Goal: Task Accomplishment & Management: Use online tool/utility

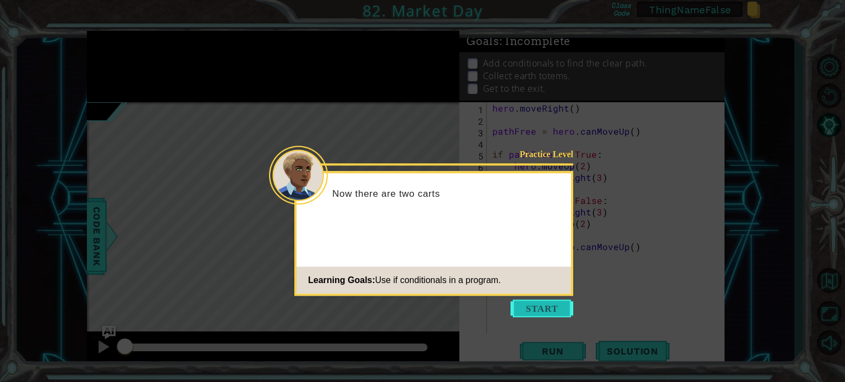
click at [554, 303] on button "Start" at bounding box center [542, 309] width 63 height 18
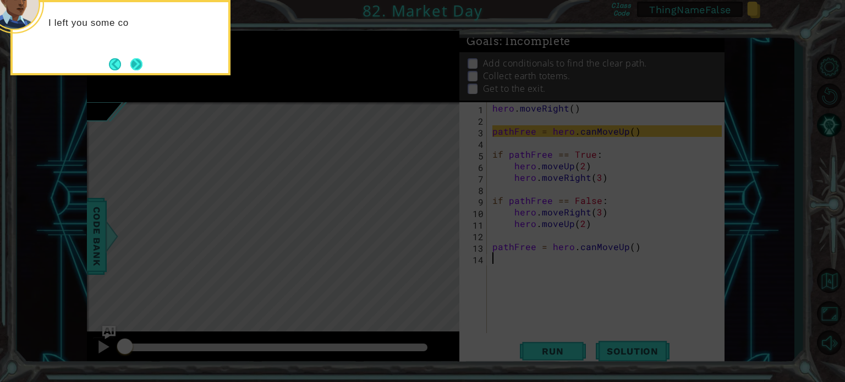
click at [141, 65] on button "Next" at bounding box center [137, 64] width 20 height 20
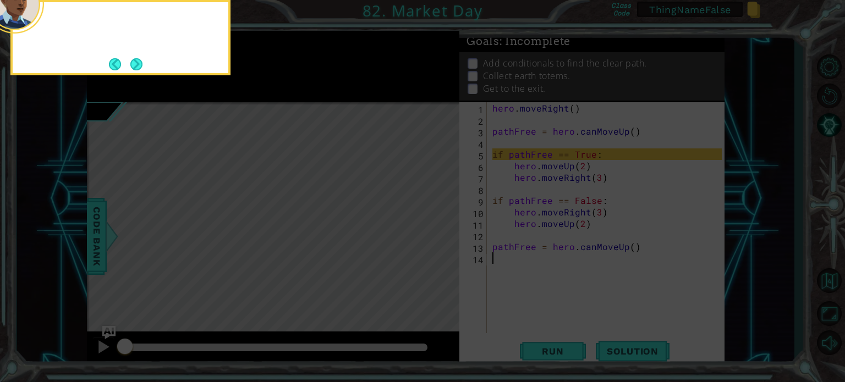
click at [141, 65] on button "Next" at bounding box center [137, 64] width 14 height 14
click at [141, 65] on button "Next" at bounding box center [136, 64] width 17 height 17
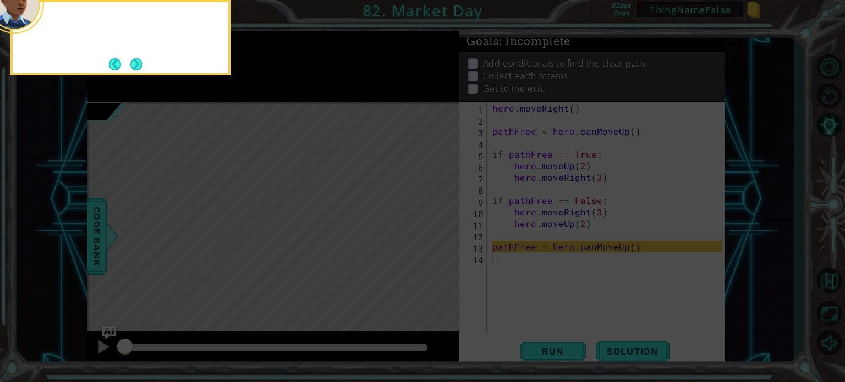
click at [141, 65] on button "Next" at bounding box center [136, 64] width 15 height 15
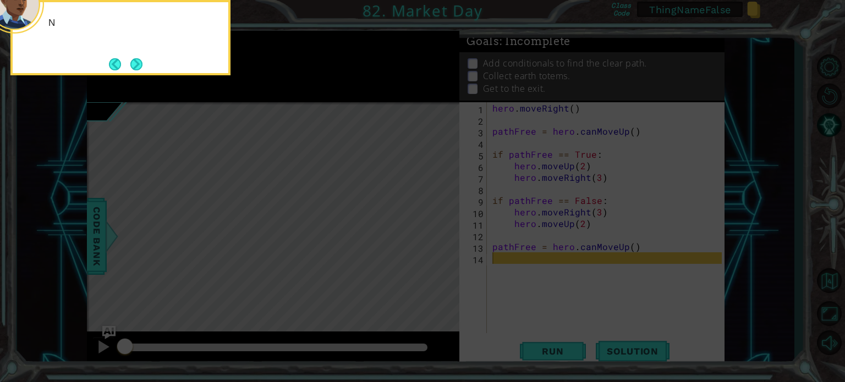
click at [141, 65] on button "Next" at bounding box center [136, 64] width 13 height 13
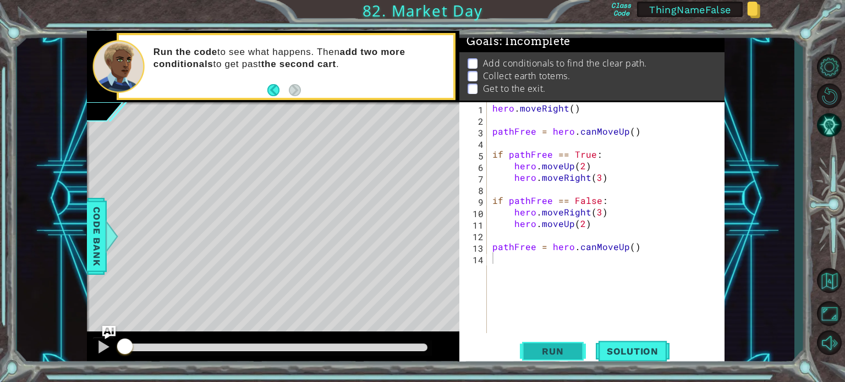
click at [568, 345] on button "Run" at bounding box center [553, 351] width 66 height 26
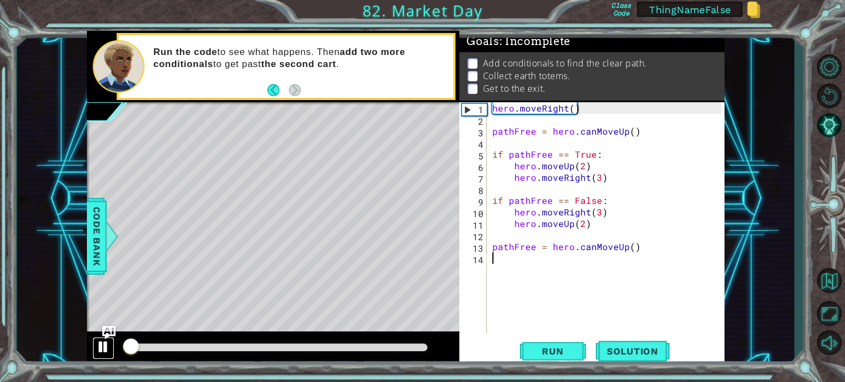
click at [106, 345] on div at bounding box center [103, 347] width 14 height 14
drag, startPoint x: 550, startPoint y: 131, endPoint x: 649, endPoint y: 132, distance: 99.1
click at [649, 132] on div "hero . moveRight ( ) pathFree = hero . canMoveUp ( ) if pathFree == True : hero…" at bounding box center [608, 229] width 237 height 254
click at [649, 133] on div "hero . moveRight ( ) pathFree = hero . canMoveUp ( ) if pathFree == True : hero…" at bounding box center [606, 217] width 232 height 231
drag, startPoint x: 581, startPoint y: 132, endPoint x: 637, endPoint y: 134, distance: 56.2
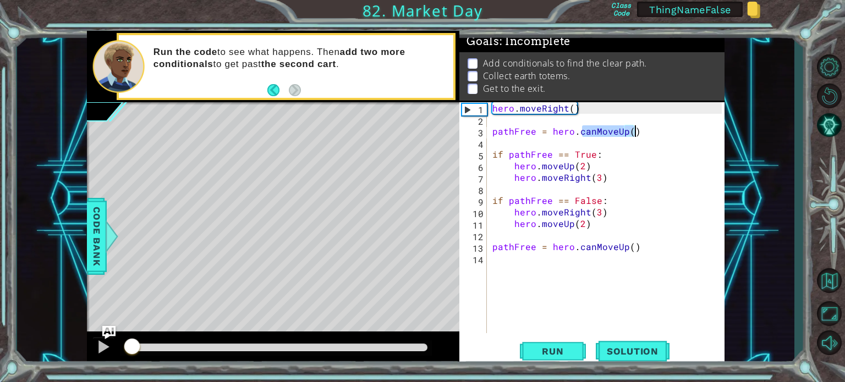
click at [637, 134] on div "hero . moveRight ( ) pathFree = hero . canMoveUp ( ) if pathFree == True : hero…" at bounding box center [608, 229] width 237 height 254
click at [643, 134] on div "hero . moveRight ( ) pathFree = hero . canMoveUp ( ) if pathFree == True : hero…" at bounding box center [606, 217] width 232 height 231
drag, startPoint x: 643, startPoint y: 134, endPoint x: 578, endPoint y: 134, distance: 64.9
click at [578, 134] on div "hero . moveRight ( ) pathFree = hero . canMoveUp ( ) if pathFree == True : hero…" at bounding box center [608, 229] width 237 height 254
click at [561, 133] on div "hero . moveRight ( ) pathFree = hero . canMoveUp ( ) if pathFree == True : hero…" at bounding box center [608, 229] width 237 height 254
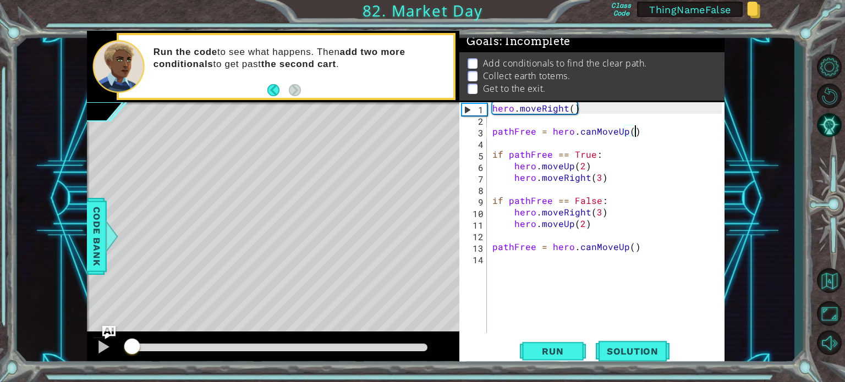
click at [647, 134] on div "hero . moveRight ( ) pathFree = hero . canMoveUp ( ) if pathFree == True : hero…" at bounding box center [608, 229] width 237 height 254
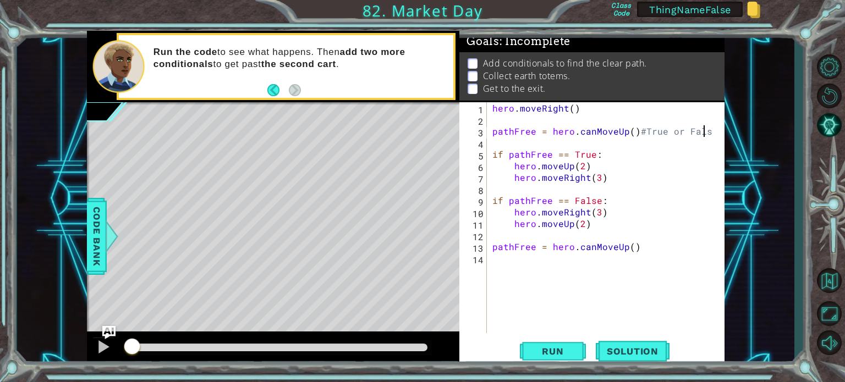
scroll to position [0, 13]
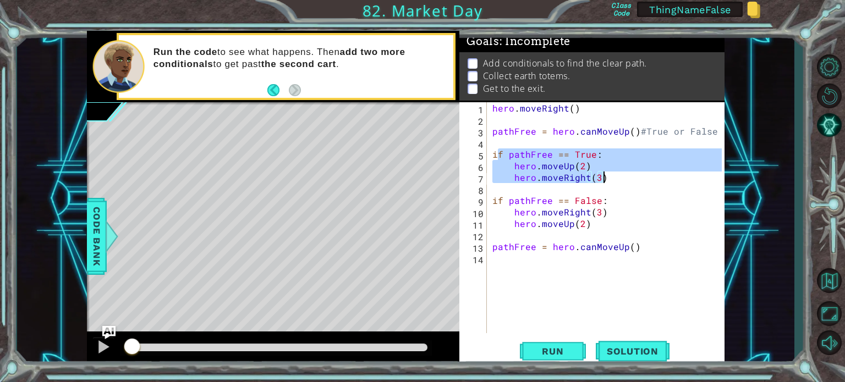
drag, startPoint x: 496, startPoint y: 151, endPoint x: 602, endPoint y: 183, distance: 110.2
click at [602, 183] on div "hero . moveRight ( ) pathFree = hero . canMoveUp ( ) #True or False if pathFree…" at bounding box center [608, 229] width 237 height 254
click at [652, 136] on div "hero . moveRight ( ) pathFree = hero . canMoveUp ( ) #True or False if pathFree…" at bounding box center [608, 229] width 237 height 254
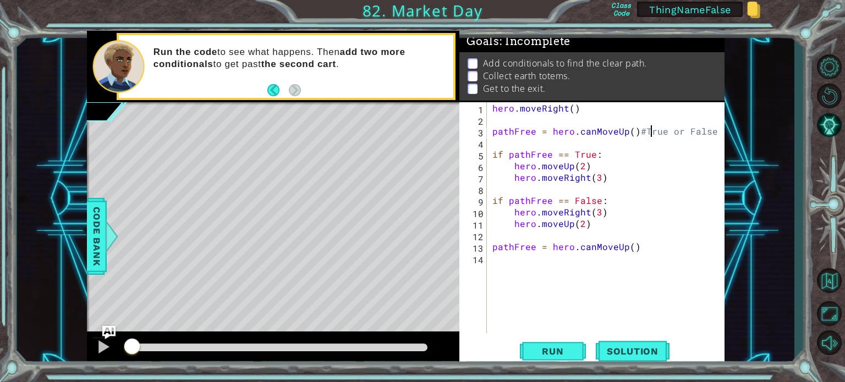
click at [652, 136] on div "hero . moveRight ( ) pathFree = hero . canMoveUp ( ) #True or False if pathFree…" at bounding box center [608, 229] width 237 height 254
type textarea "pathFree = hero.canMoveUp()#True or False"
